Goal: Task Accomplishment & Management: Complete application form

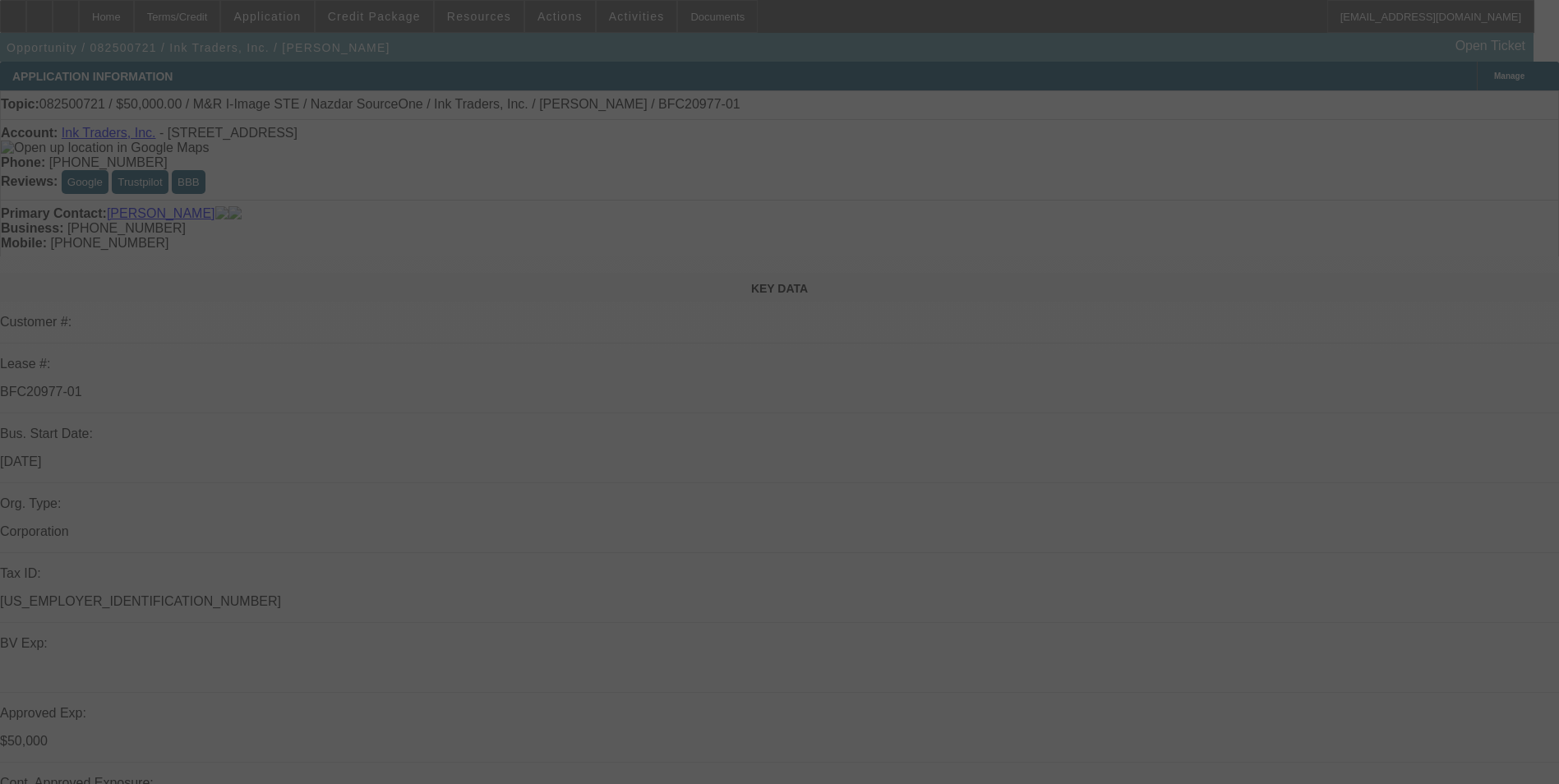
select select "0"
select select "2"
select select "0.1"
select select "0"
select select "2"
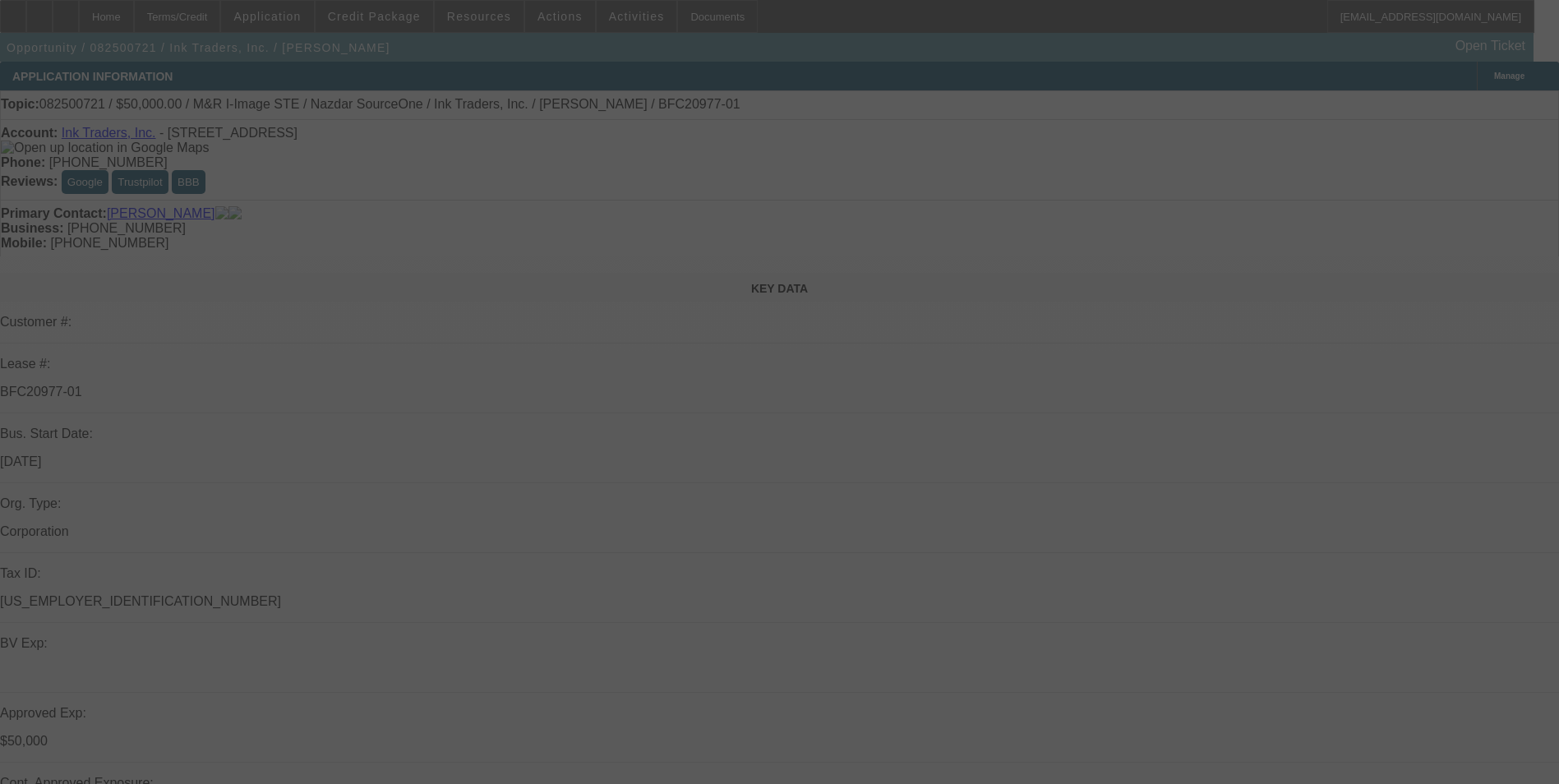
select select "0.1"
select select "0"
select select "2"
select select "0.1"
select select "0"
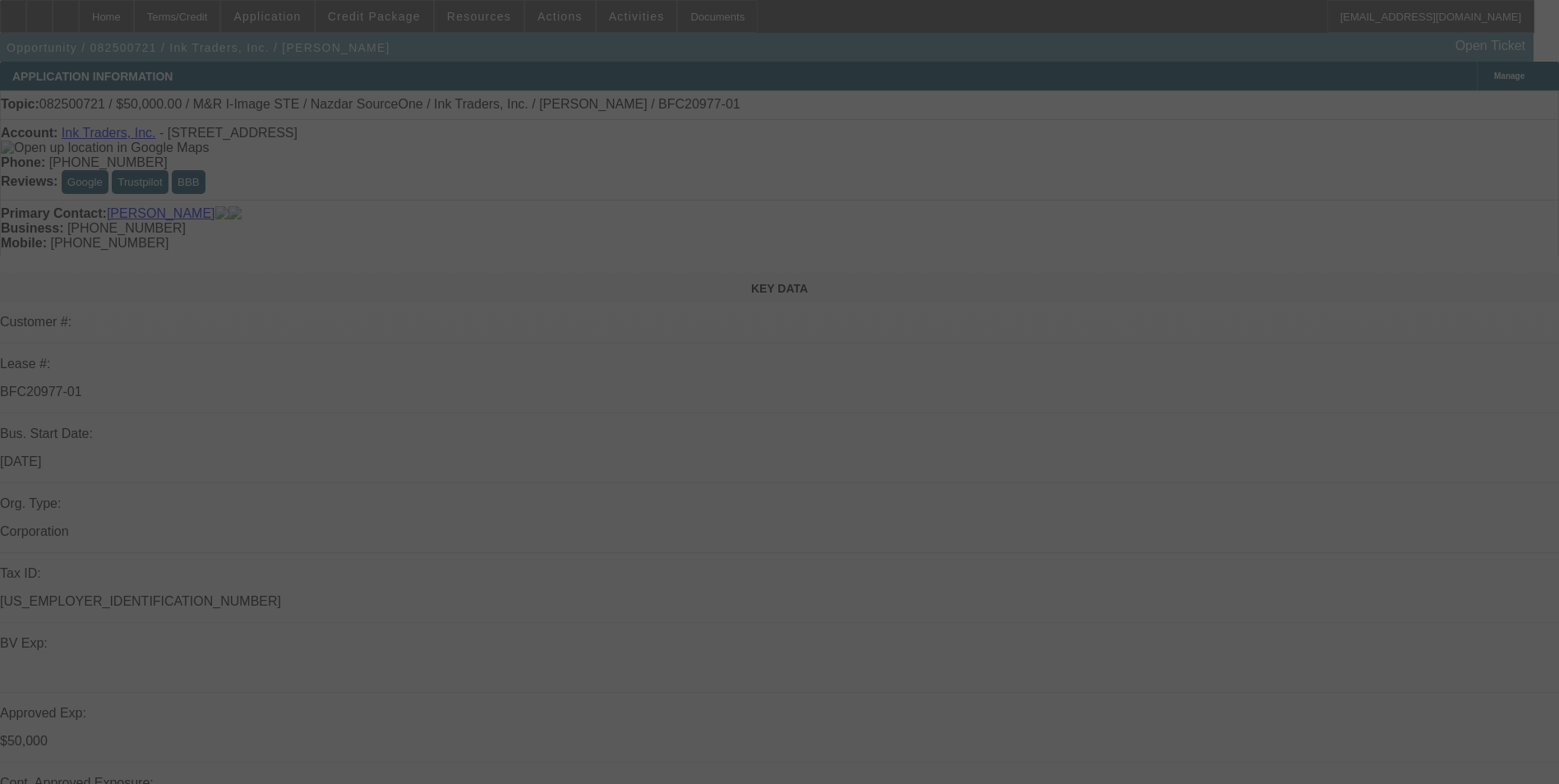
select select "2"
select select "0.1"
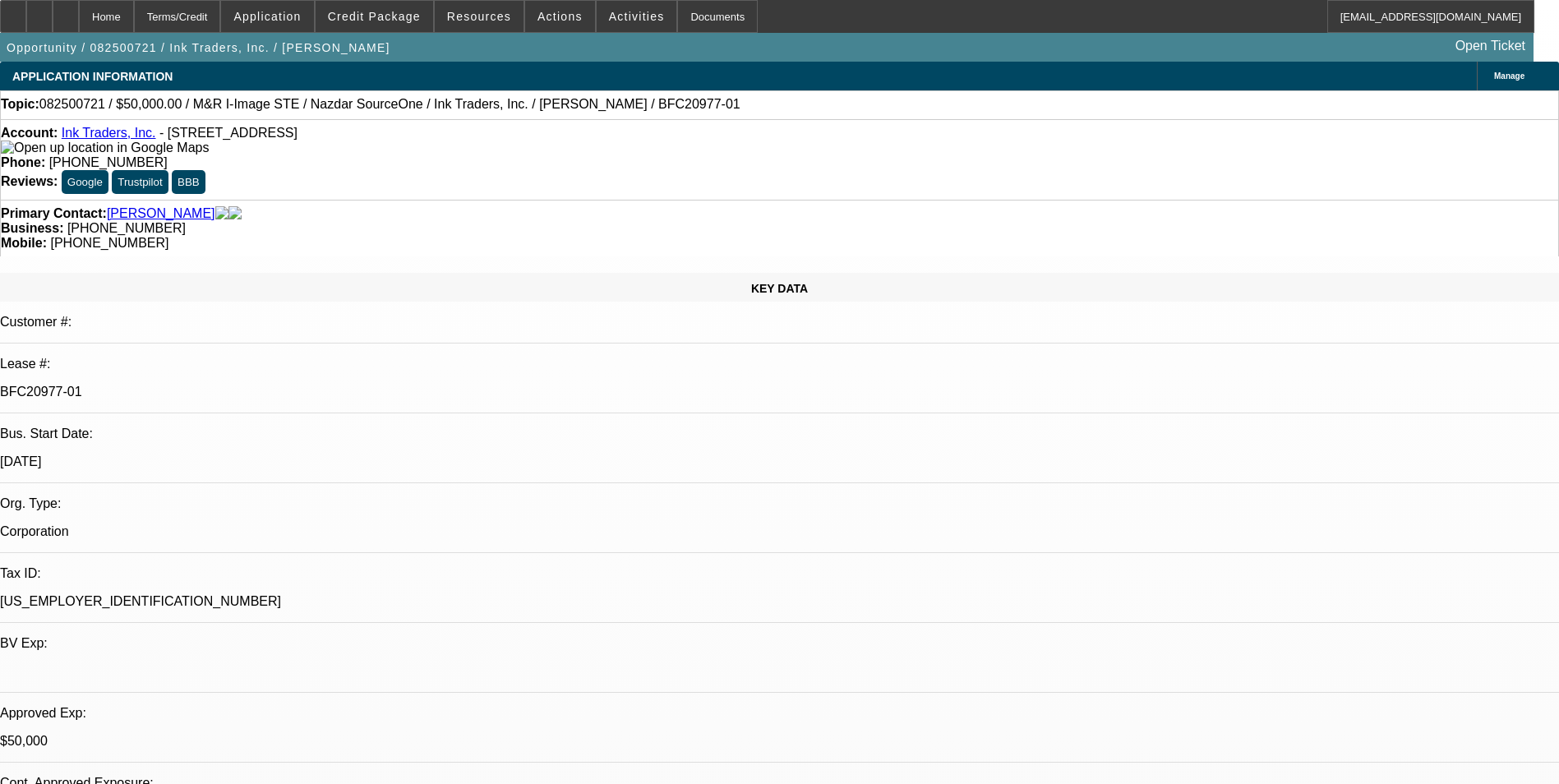
select select "1"
select select "2"
select select "4"
select select "1"
select select "2"
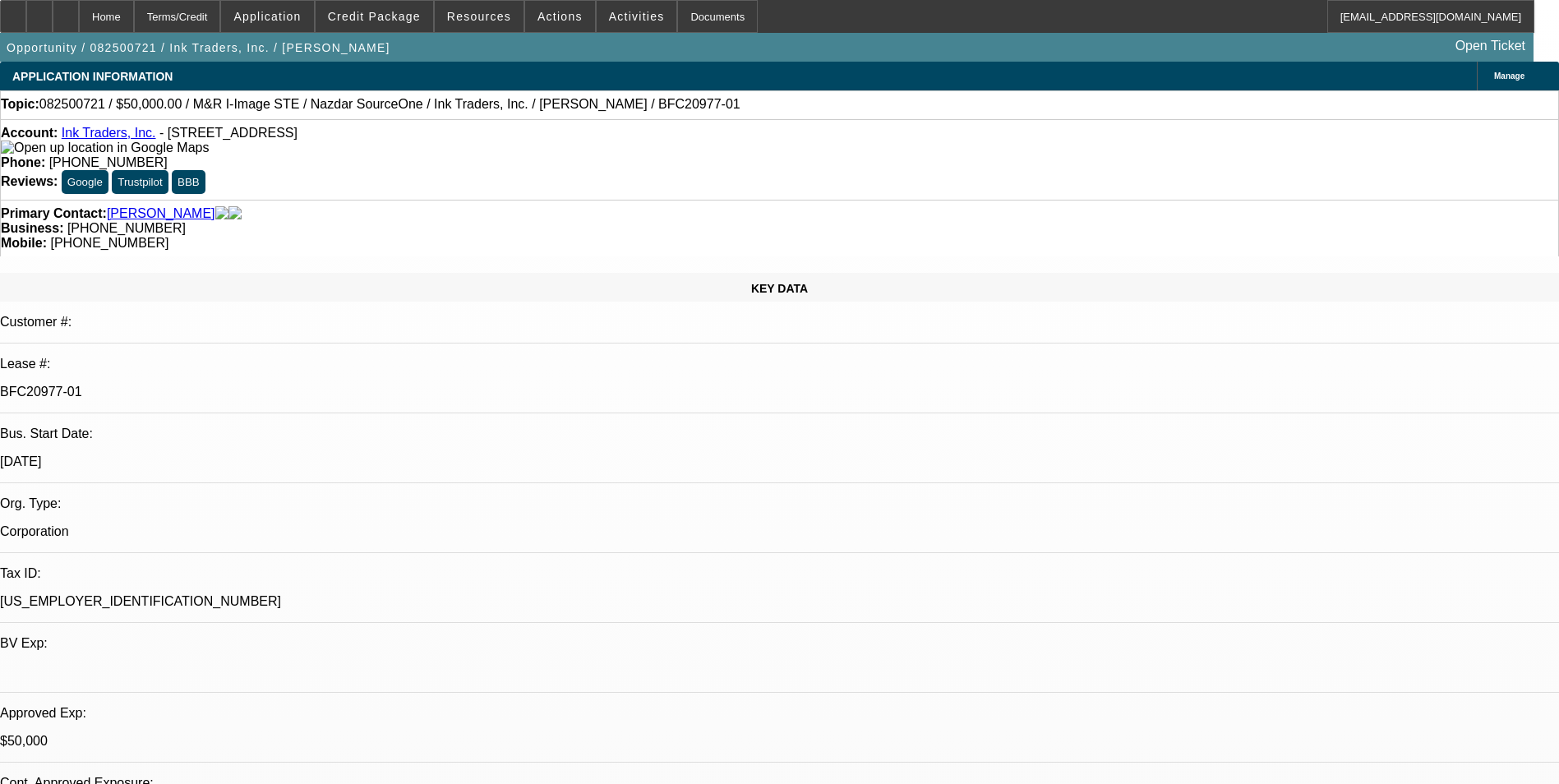
select select "4"
select select "1"
select select "2"
select select "4"
select select "1"
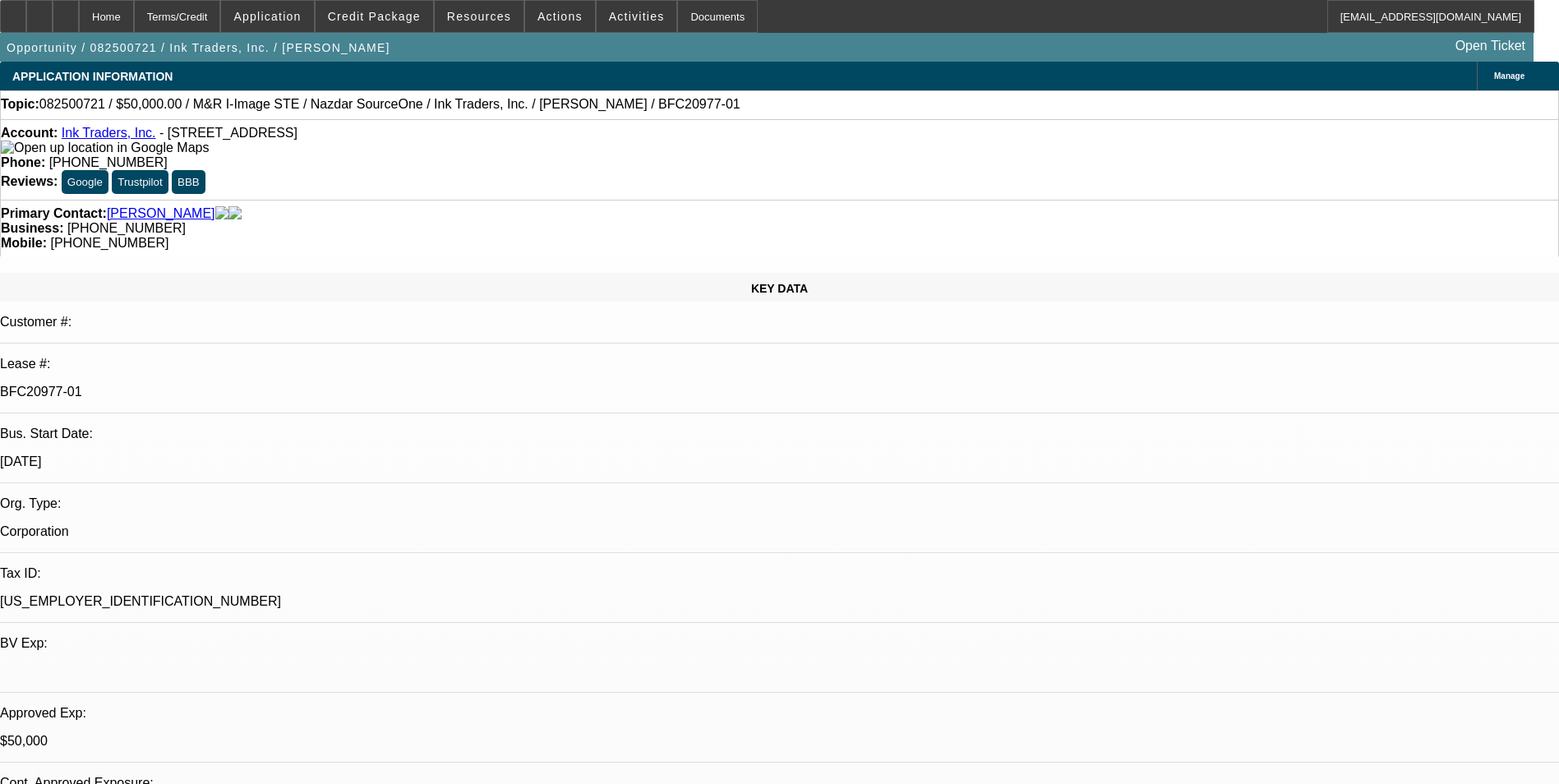
select select "2"
select select "4"
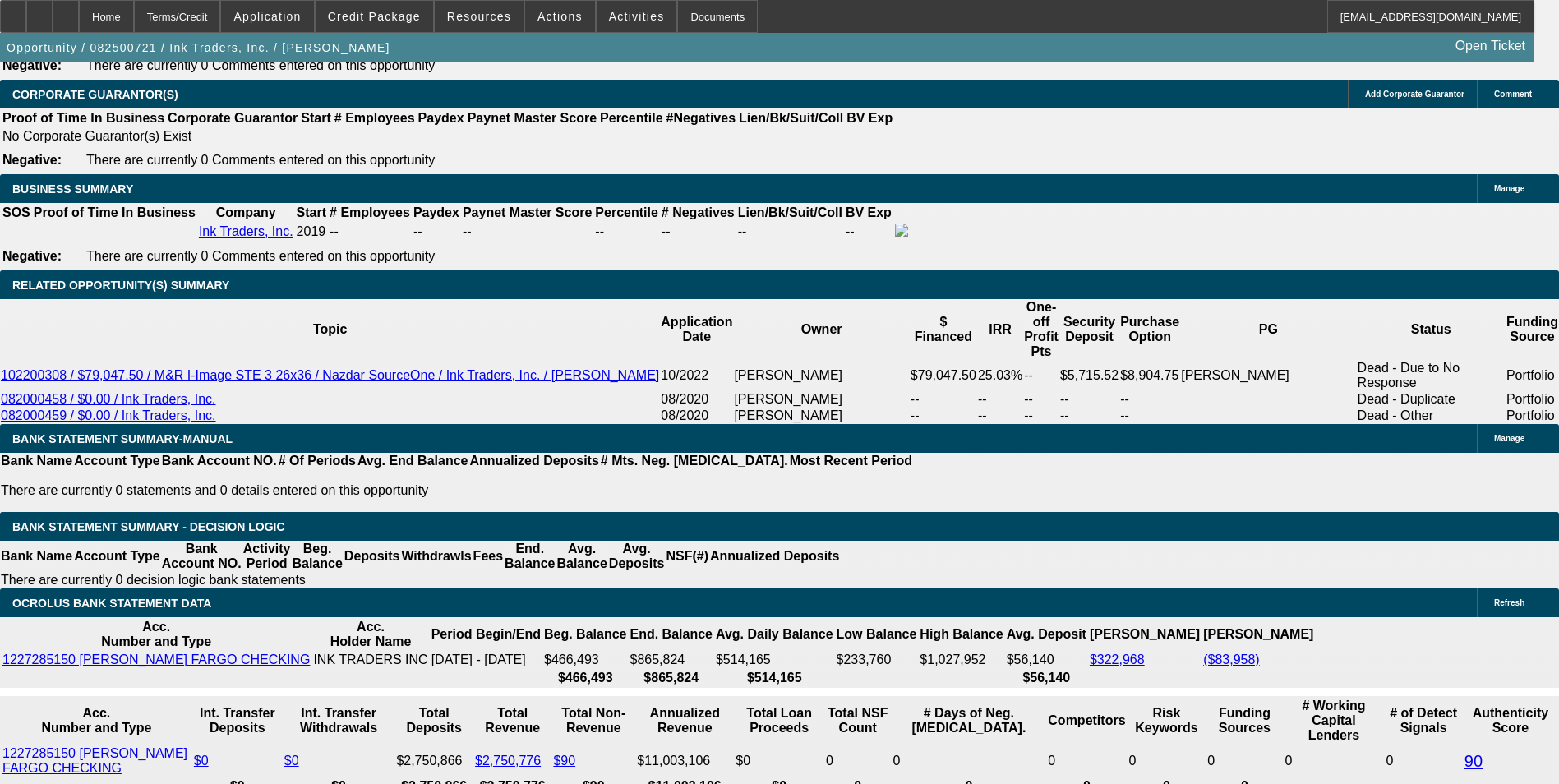
scroll to position [2539, 0]
